Goal: Register for event/course

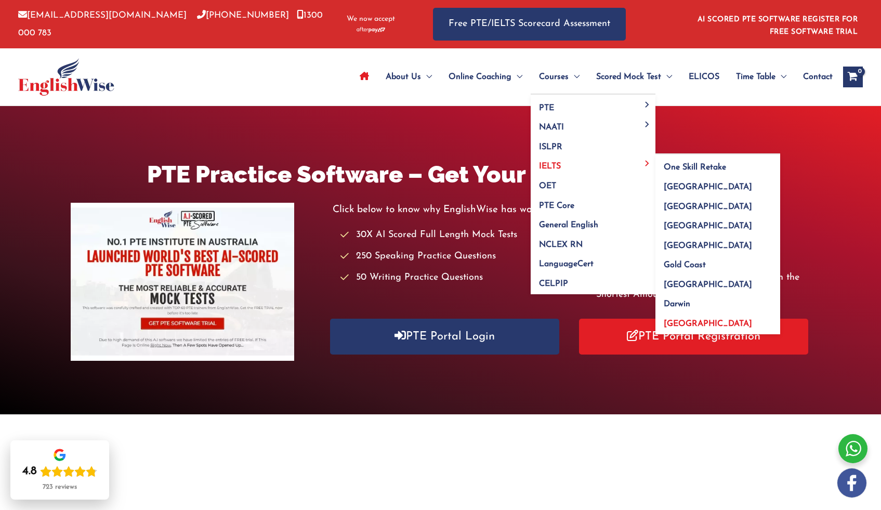
click at [695, 328] on link "[GEOGRAPHIC_DATA]" at bounding box center [717, 323] width 125 height 24
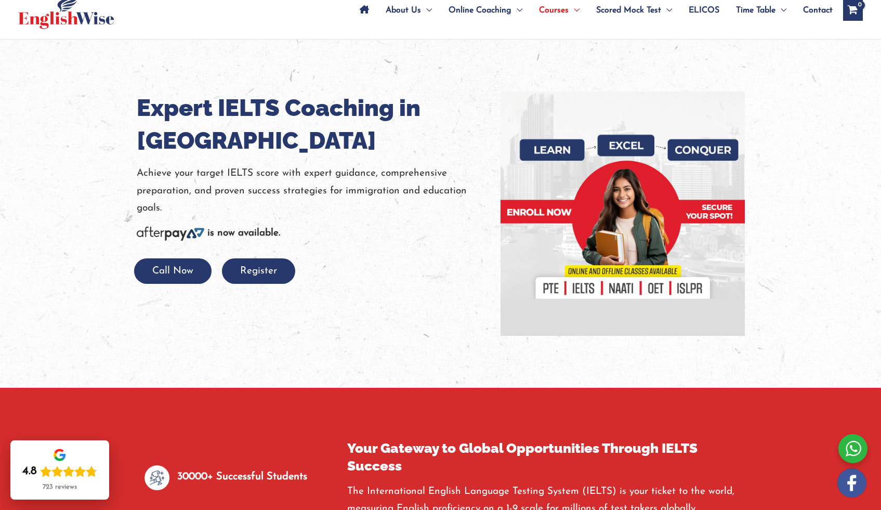
scroll to position [63, 0]
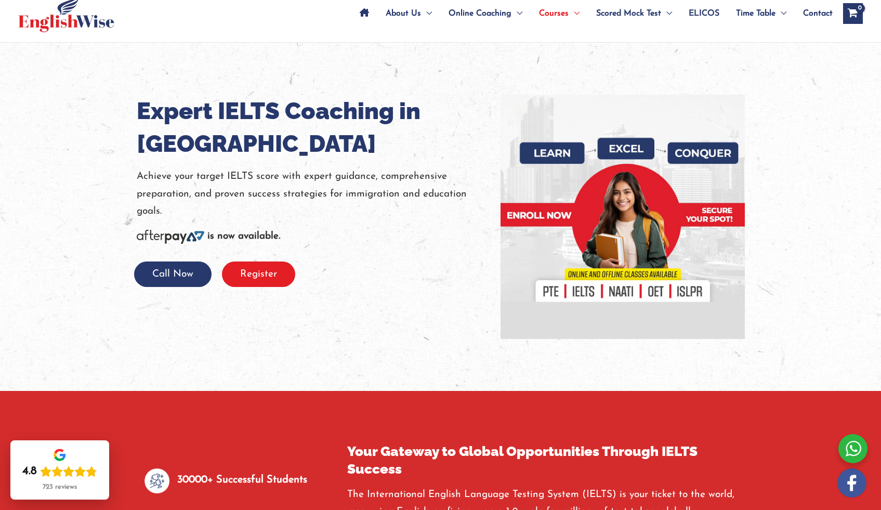
click at [273, 282] on button "Register" at bounding box center [258, 273] width 73 height 25
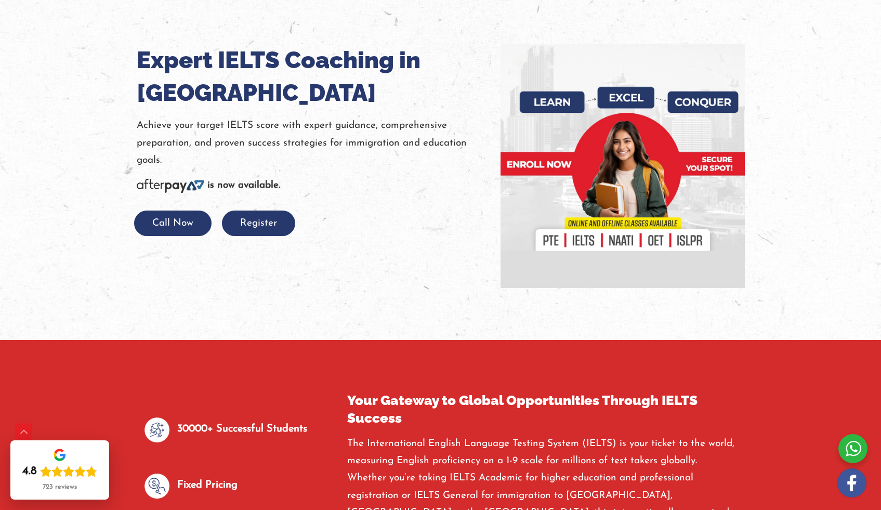
scroll to position [221, 0]
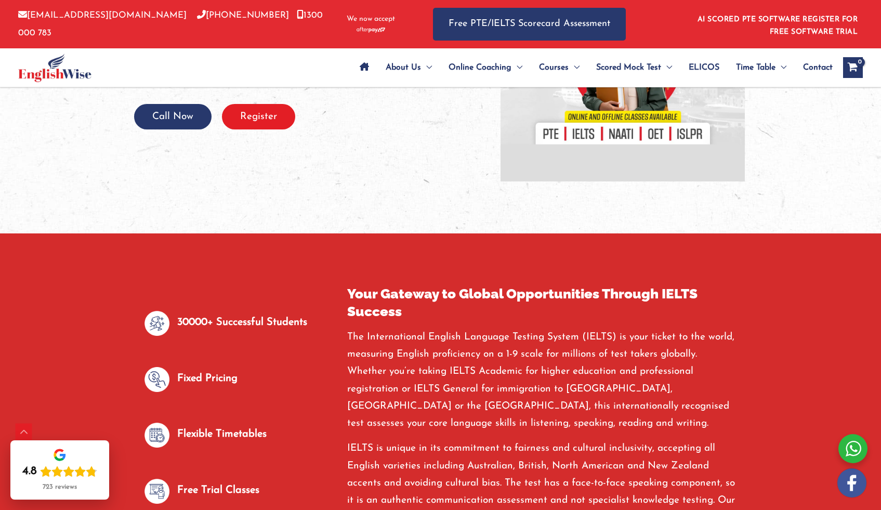
click at [253, 112] on button "Register" at bounding box center [258, 116] width 73 height 25
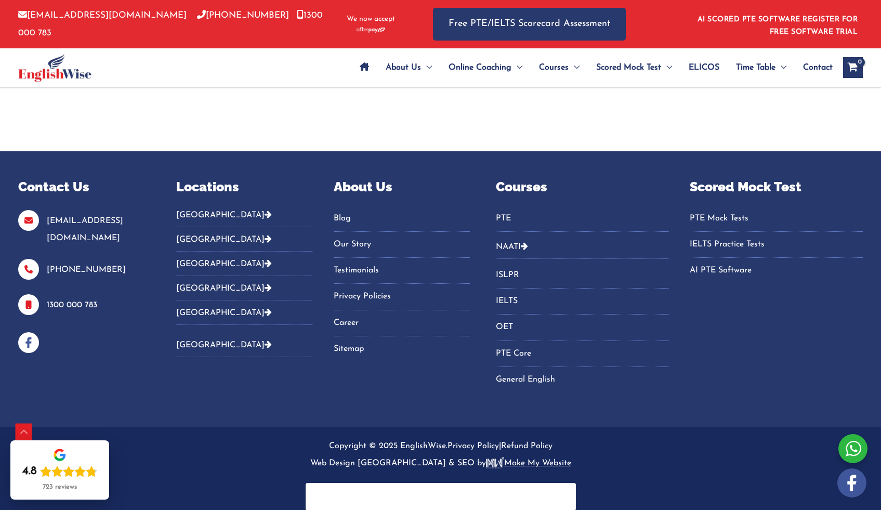
scroll to position [4884, 0]
